Goal: Task Accomplishment & Management: Use online tool/utility

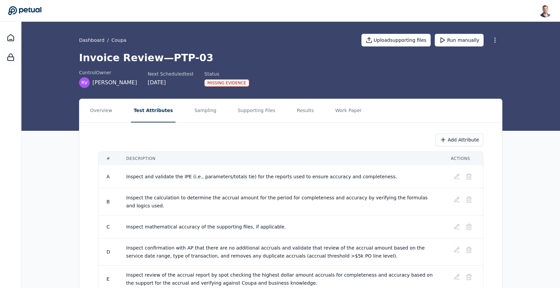
scroll to position [21, 0]
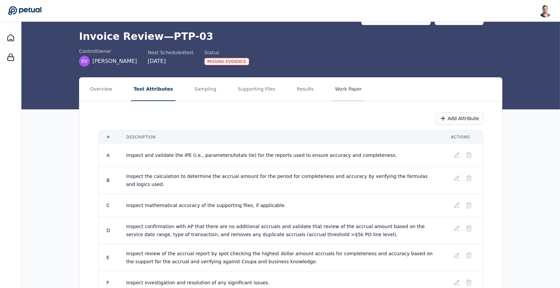
click at [337, 84] on button "Work Paper" at bounding box center [348, 89] width 32 height 23
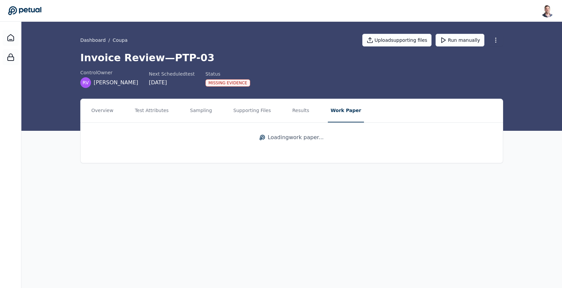
click at [302, 141] on div "Loading work paper ..." at bounding box center [292, 137] width 423 height 29
click at [311, 136] on link "View work paper" at bounding box center [292, 142] width 406 height 22
click at [201, 110] on button "Sampling" at bounding box center [200, 110] width 27 height 23
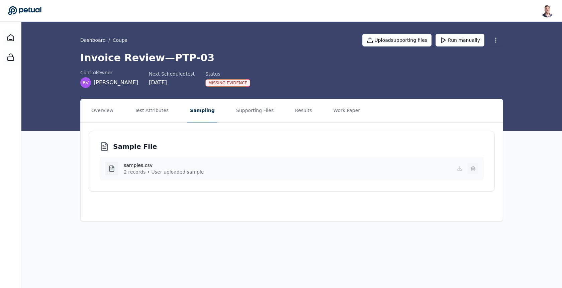
click at [475, 166] on icon at bounding box center [473, 168] width 5 height 5
click at [452, 39] on button "Run manually" at bounding box center [460, 40] width 49 height 13
click at [206, 82] on div "In Progress" at bounding box center [222, 82] width 33 height 7
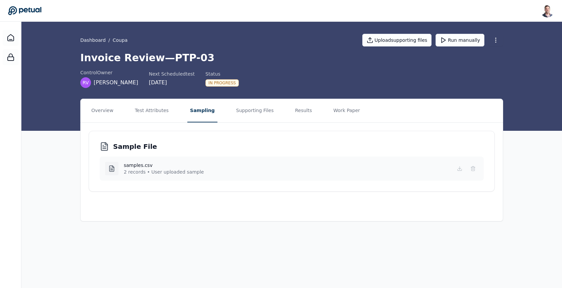
click at [227, 52] on h1 "Invoice Review — PTP-03" at bounding box center [291, 58] width 423 height 12
